Goal: Information Seeking & Learning: Learn about a topic

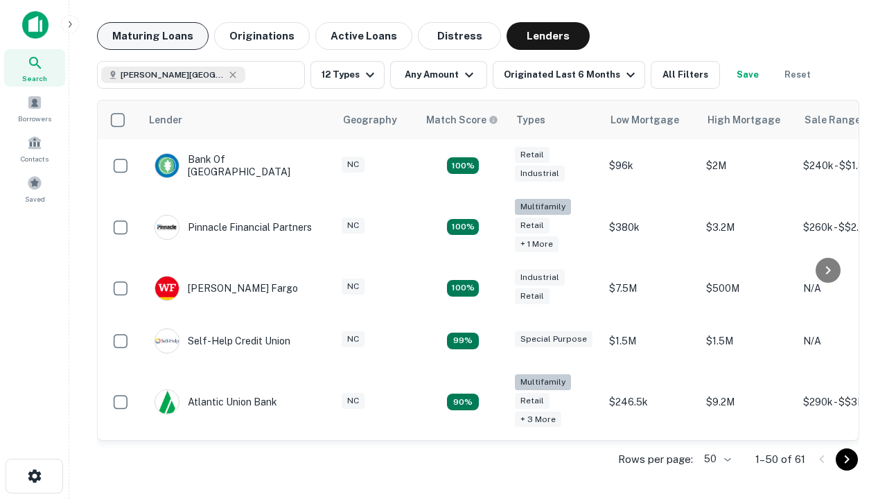
click at [152, 36] on button "Maturing Loans" at bounding box center [153, 36] width 112 height 28
